Goal: Transaction & Acquisition: Purchase product/service

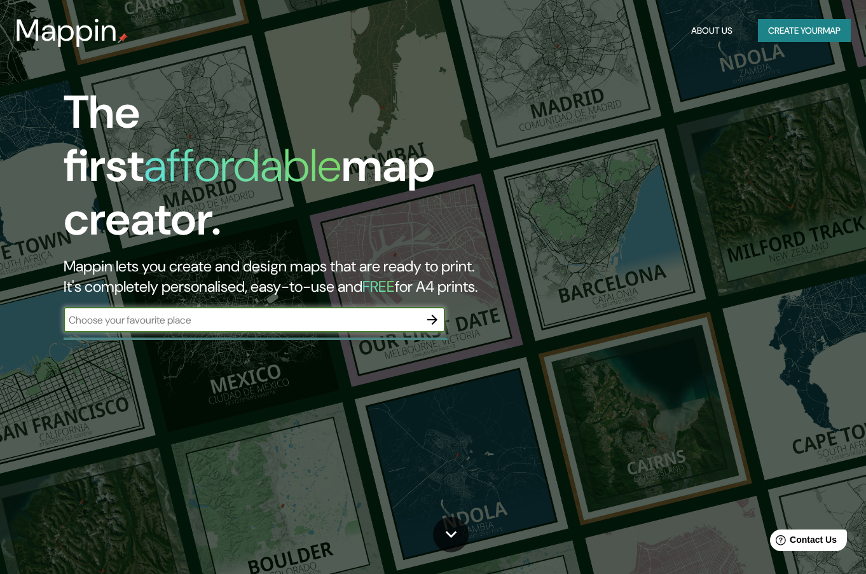
click at [174, 313] on input "text" at bounding box center [242, 320] width 356 height 15
type input "[GEOGRAPHIC_DATA]"
click at [805, 38] on button "Create your map" at bounding box center [804, 31] width 93 height 24
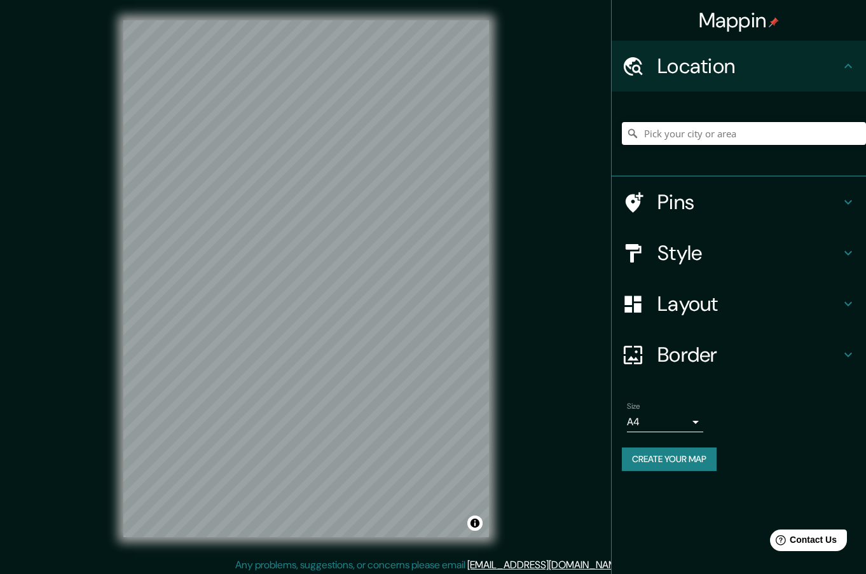
click at [674, 137] on input "Pick your city or area" at bounding box center [744, 133] width 244 height 23
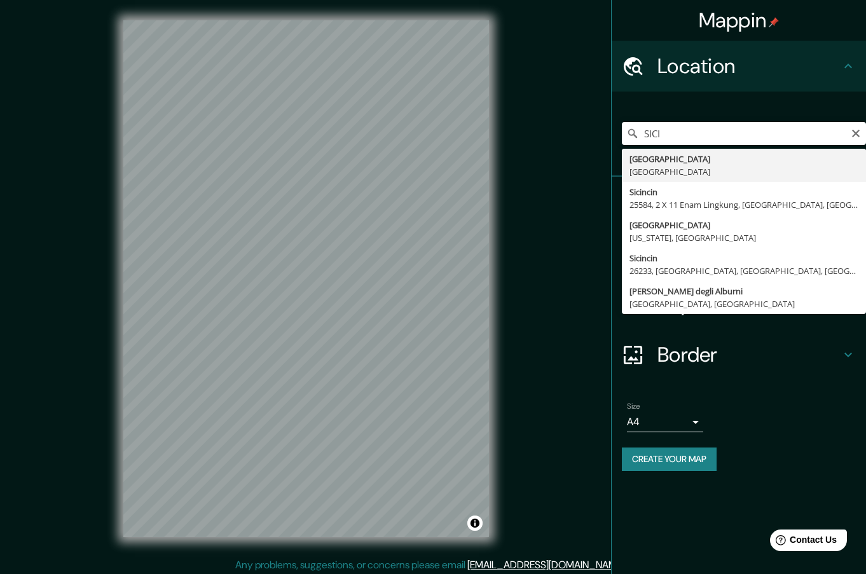
type input "[GEOGRAPHIC_DATA], [GEOGRAPHIC_DATA]"
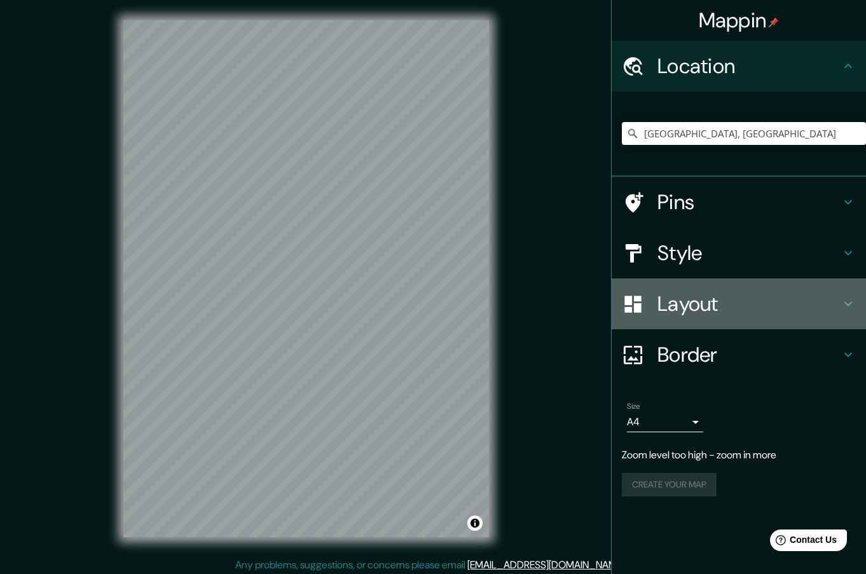
click at [710, 304] on h4 "Layout" at bounding box center [749, 303] width 183 height 25
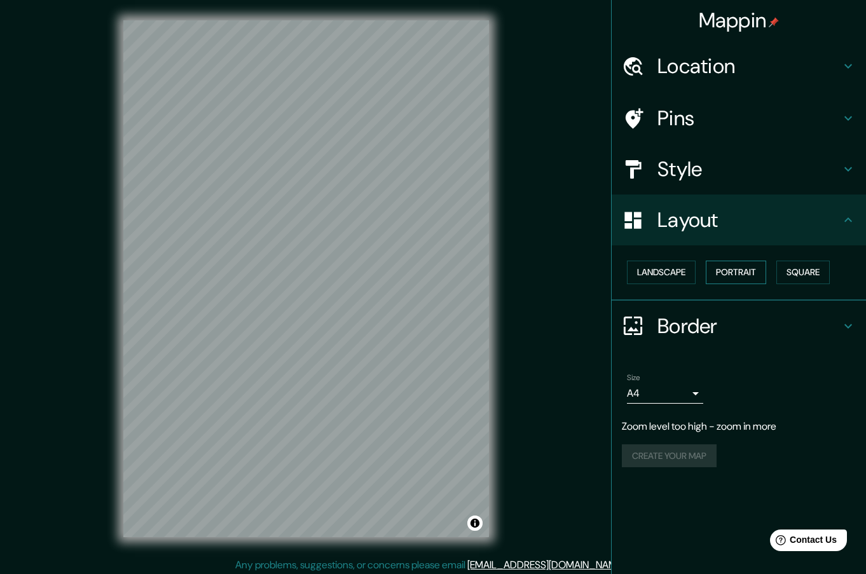
click at [751, 273] on button "Portrait" at bounding box center [736, 273] width 60 height 24
click at [678, 270] on button "Landscape" at bounding box center [661, 273] width 69 height 24
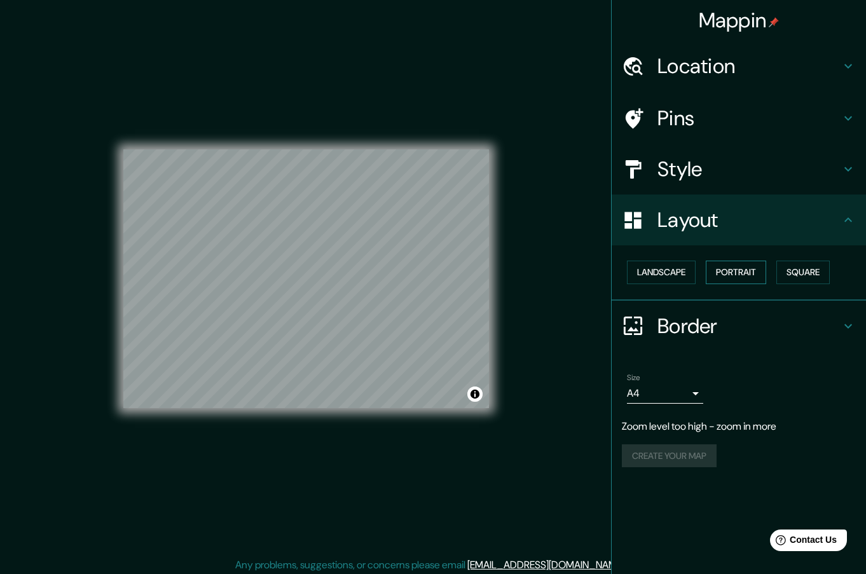
click at [731, 273] on button "Portrait" at bounding box center [736, 273] width 60 height 24
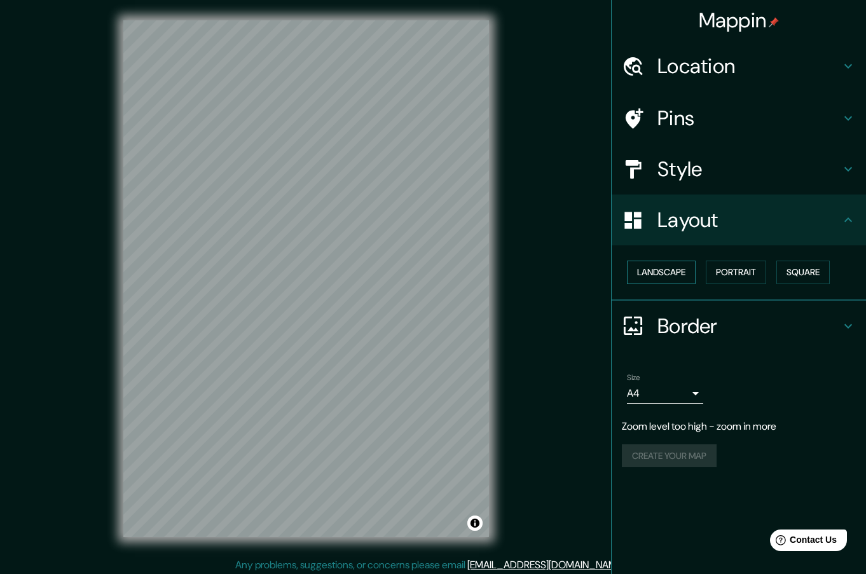
click at [684, 269] on button "Landscape" at bounding box center [661, 273] width 69 height 24
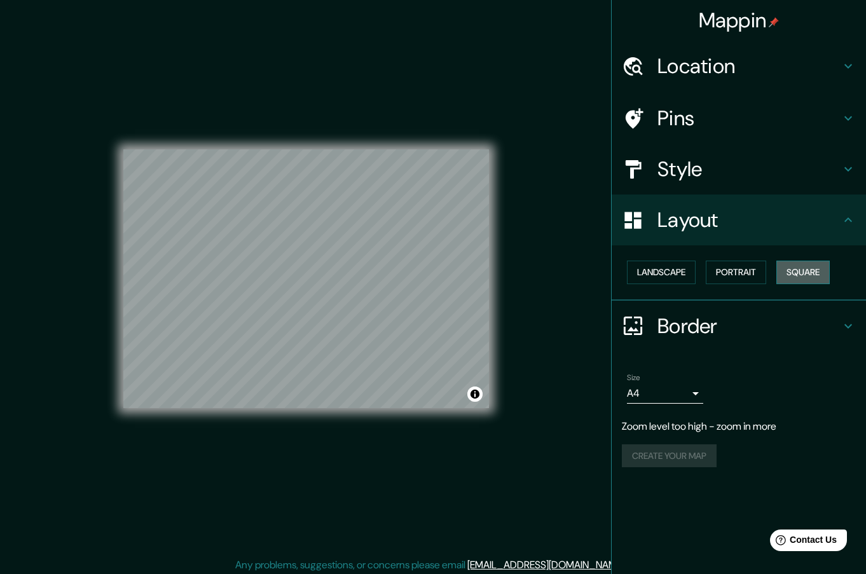
click at [813, 272] on button "Square" at bounding box center [803, 273] width 53 height 24
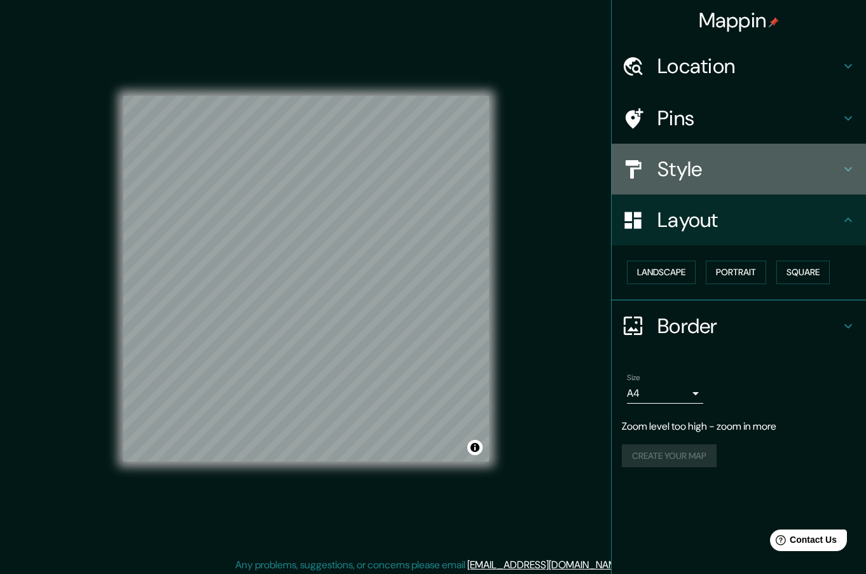
click at [703, 172] on h4 "Style" at bounding box center [749, 168] width 183 height 25
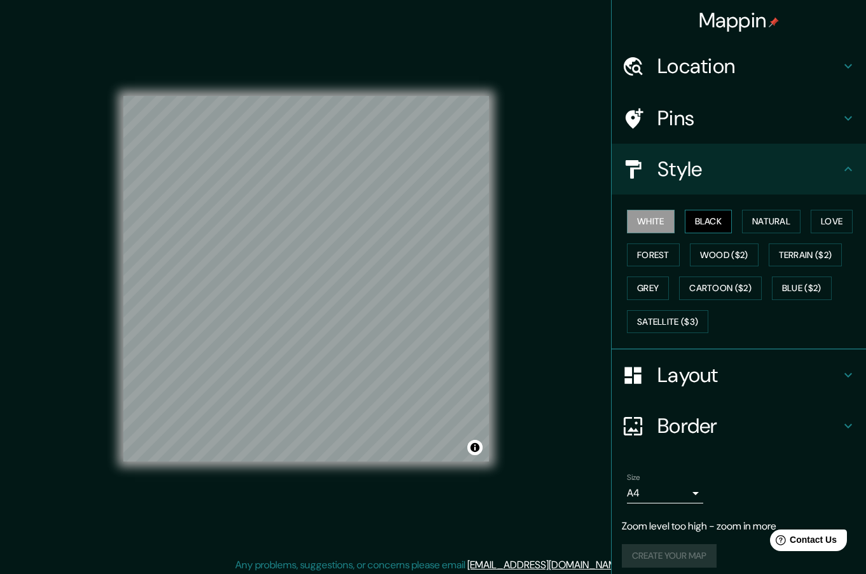
click at [691, 223] on button "Black" at bounding box center [709, 222] width 48 height 24
click at [655, 221] on button "White" at bounding box center [651, 222] width 48 height 24
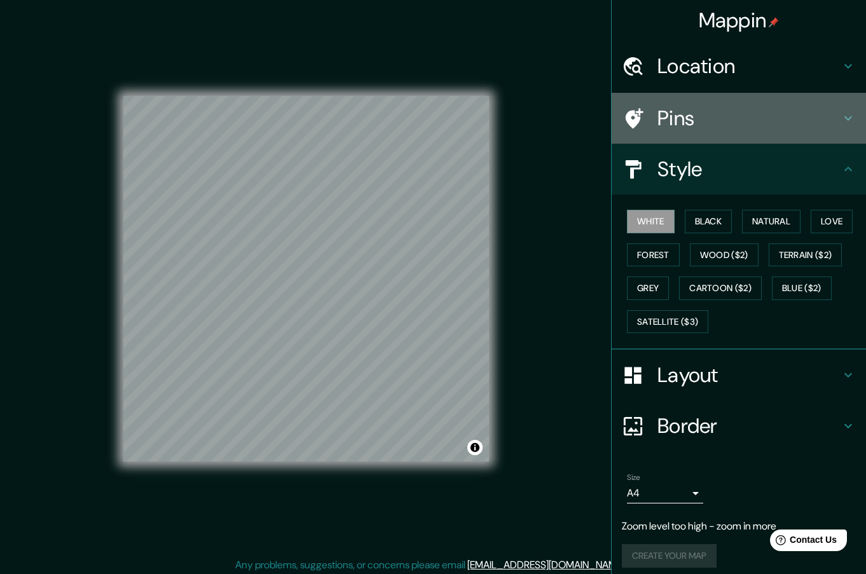
click at [679, 120] on h4 "Pins" at bounding box center [749, 118] width 183 height 25
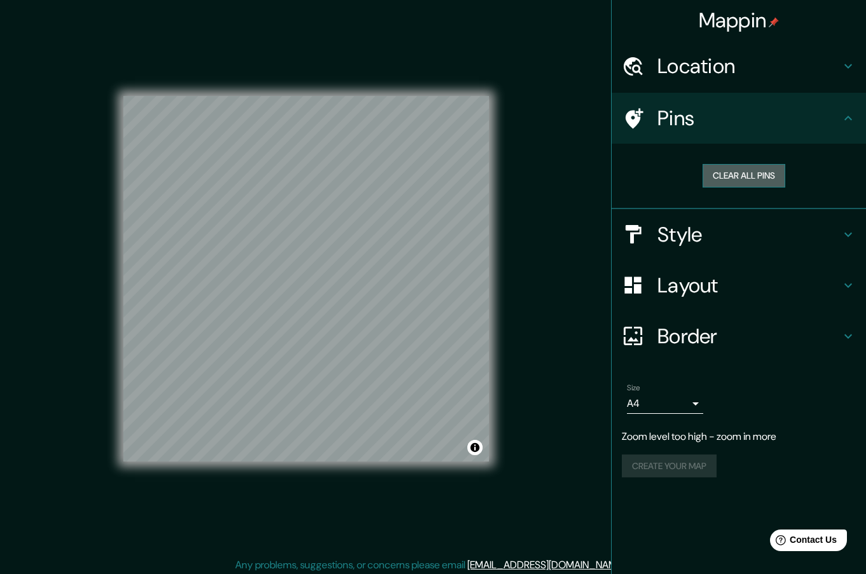
click at [726, 178] on button "Clear all pins" at bounding box center [744, 176] width 83 height 24
click at [693, 71] on h4 "Location" at bounding box center [749, 65] width 183 height 25
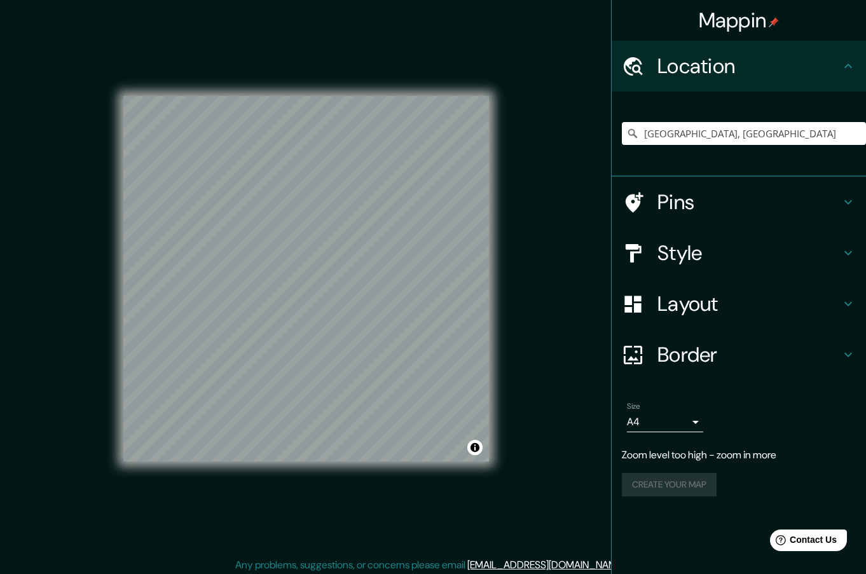
click at [693, 69] on h4 "Location" at bounding box center [749, 65] width 183 height 25
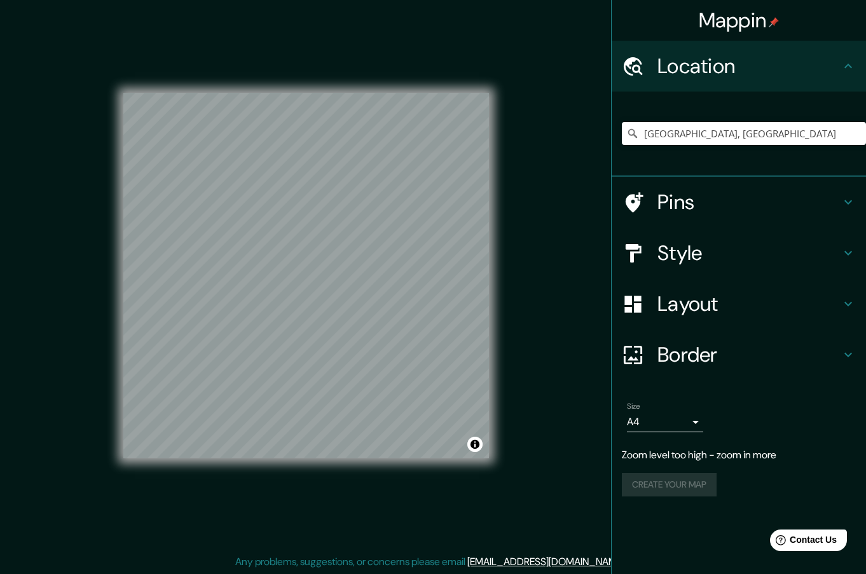
scroll to position [4, 0]
click at [671, 204] on h4 "Pins" at bounding box center [749, 202] width 183 height 25
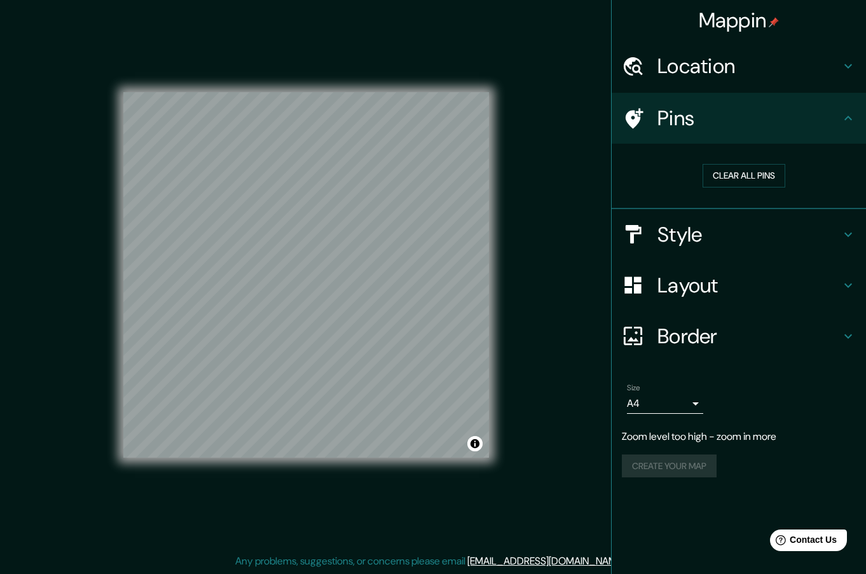
click at [691, 116] on h4 "Pins" at bounding box center [749, 118] width 183 height 25
click at [731, 178] on button "Clear all pins" at bounding box center [744, 176] width 83 height 24
click at [703, 235] on h4 "Style" at bounding box center [749, 234] width 183 height 25
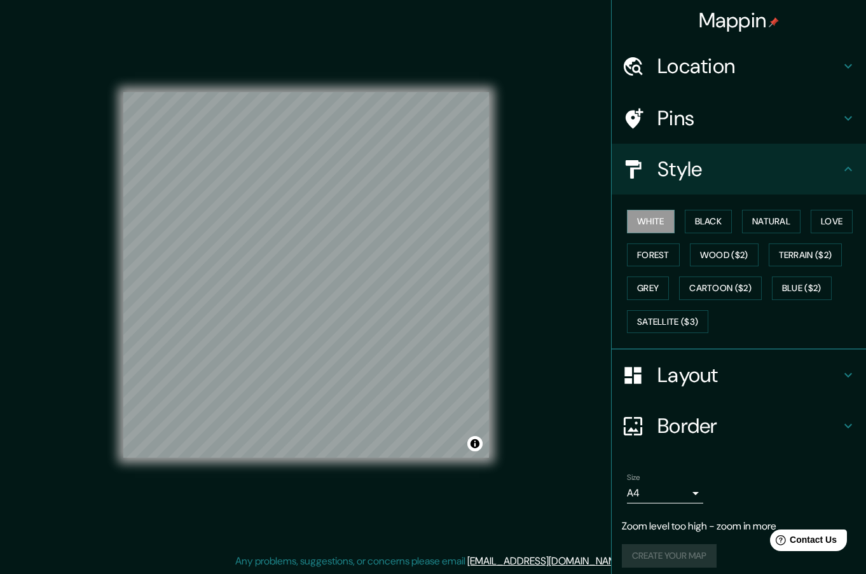
click at [688, 384] on h4 "Layout" at bounding box center [749, 375] width 183 height 25
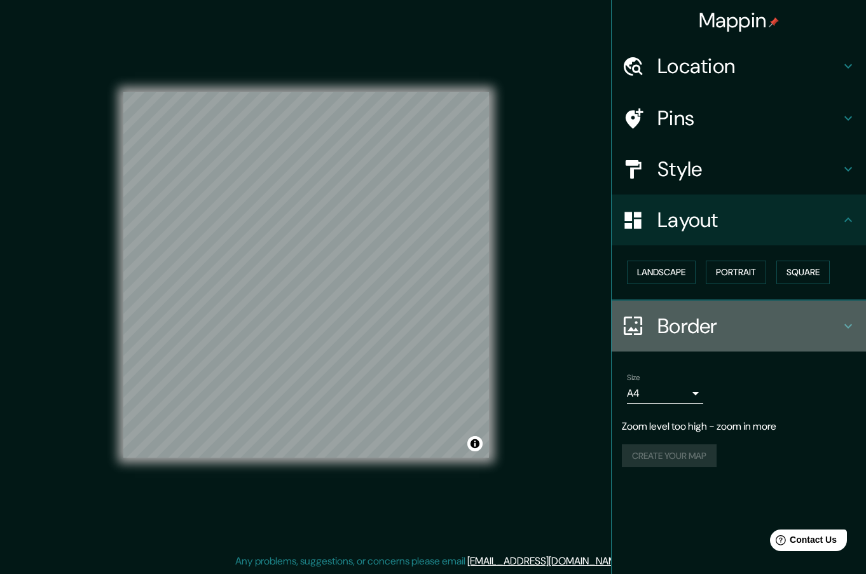
click at [691, 335] on h4 "Border" at bounding box center [749, 326] width 183 height 25
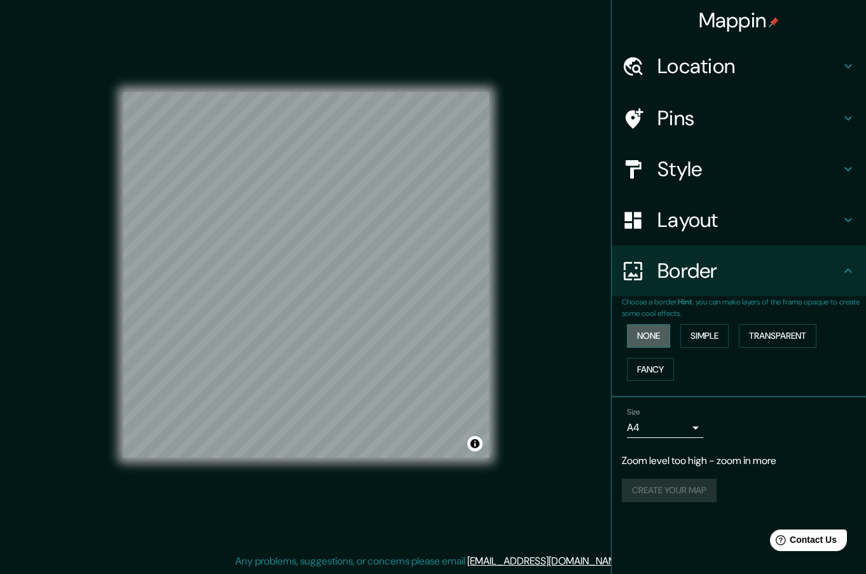
click at [635, 336] on button "None" at bounding box center [648, 336] width 43 height 24
click at [684, 494] on div "Create your map" at bounding box center [739, 491] width 234 height 24
click at [641, 172] on icon at bounding box center [633, 169] width 22 height 22
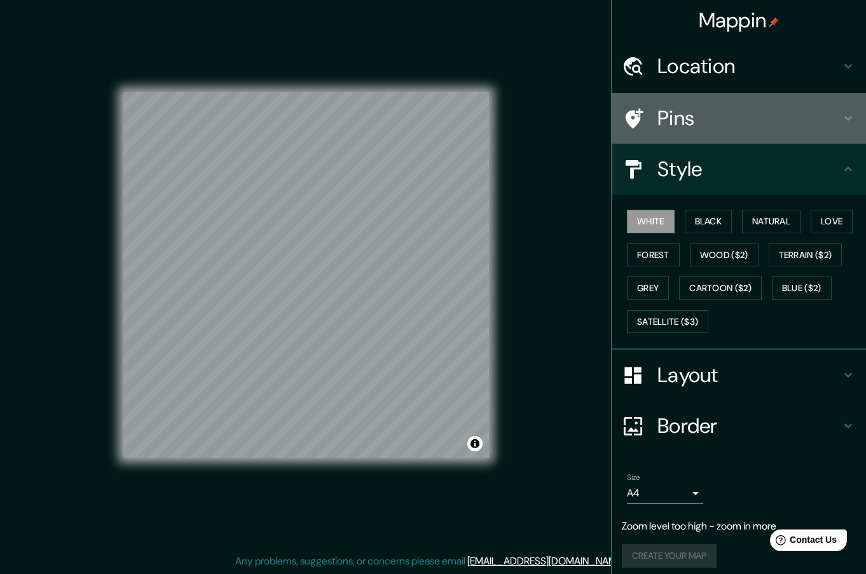
click at [662, 117] on h4 "Pins" at bounding box center [749, 118] width 183 height 25
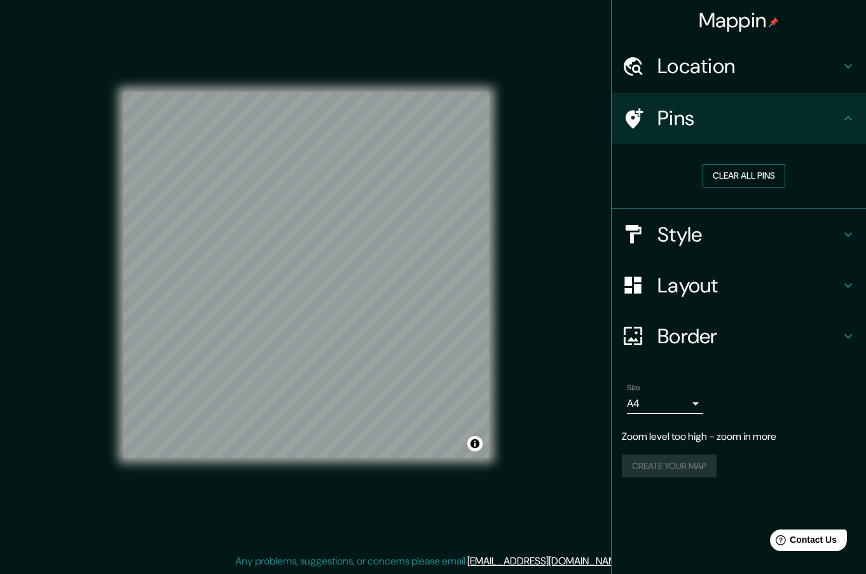
click at [738, 174] on button "Clear all pins" at bounding box center [744, 176] width 83 height 24
click at [749, 185] on button "Clear all pins" at bounding box center [744, 176] width 83 height 24
click at [505, 473] on div "© Mapbox © OpenStreetMap Improve this map" at bounding box center [306, 275] width 406 height 558
